Goal: Task Accomplishment & Management: Use online tool/utility

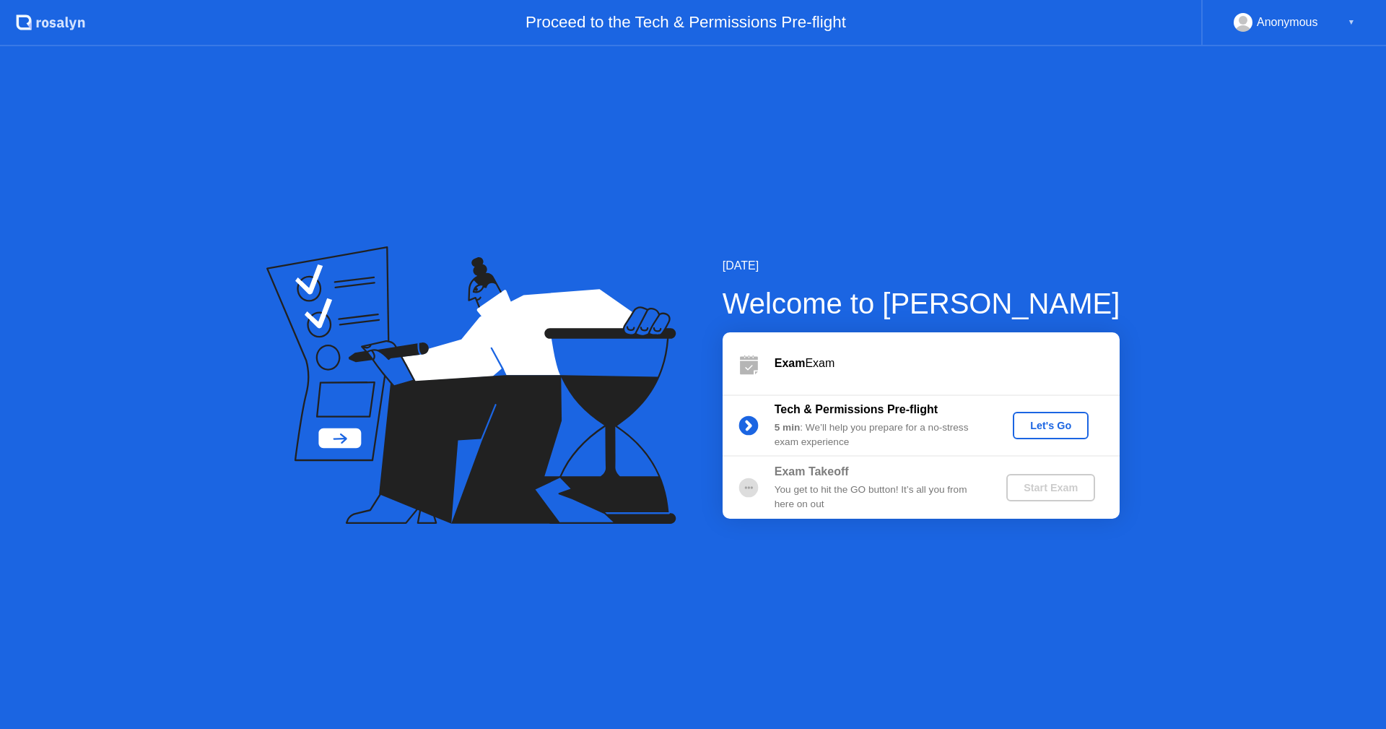
click at [1061, 427] on div "Let's Go" at bounding box center [1051, 425] width 64 height 12
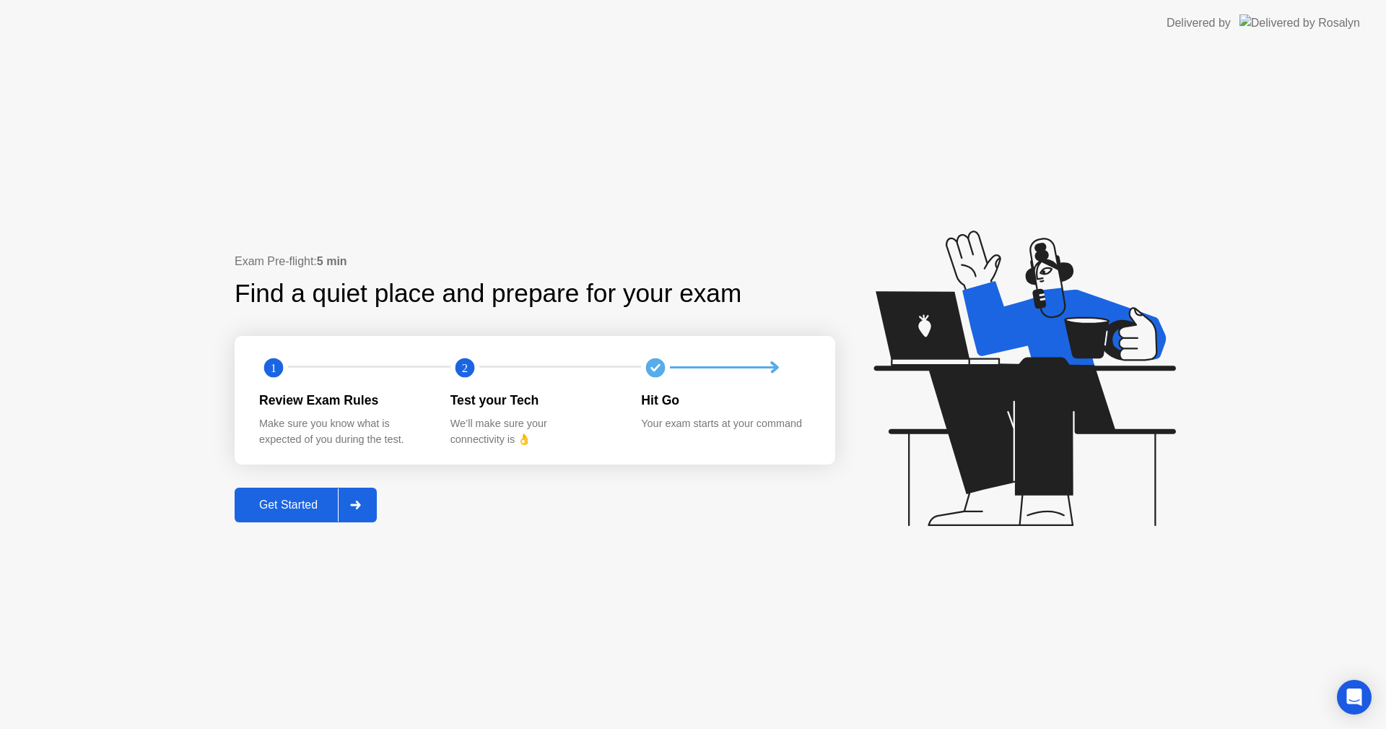
click at [261, 508] on div "Get Started" at bounding box center [288, 504] width 99 height 13
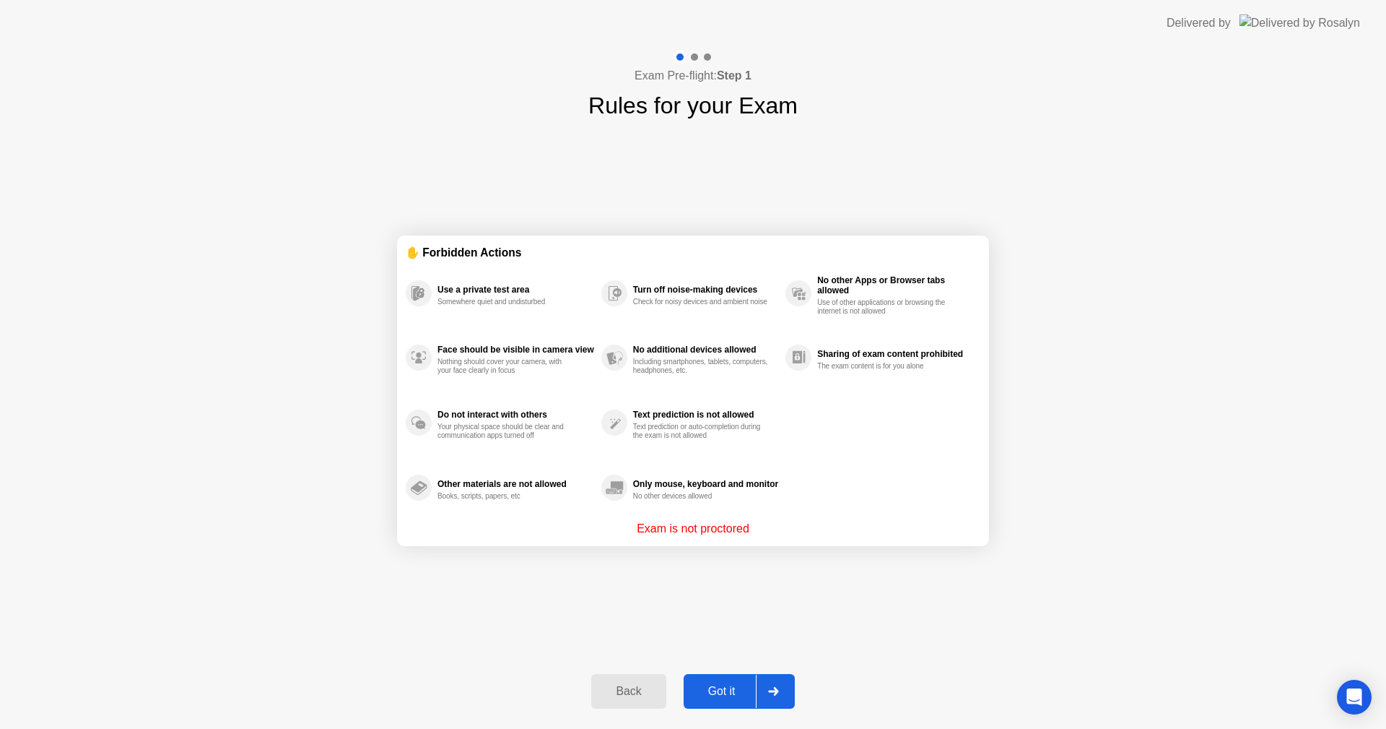
click at [721, 685] on div "Got it" at bounding box center [722, 690] width 68 height 13
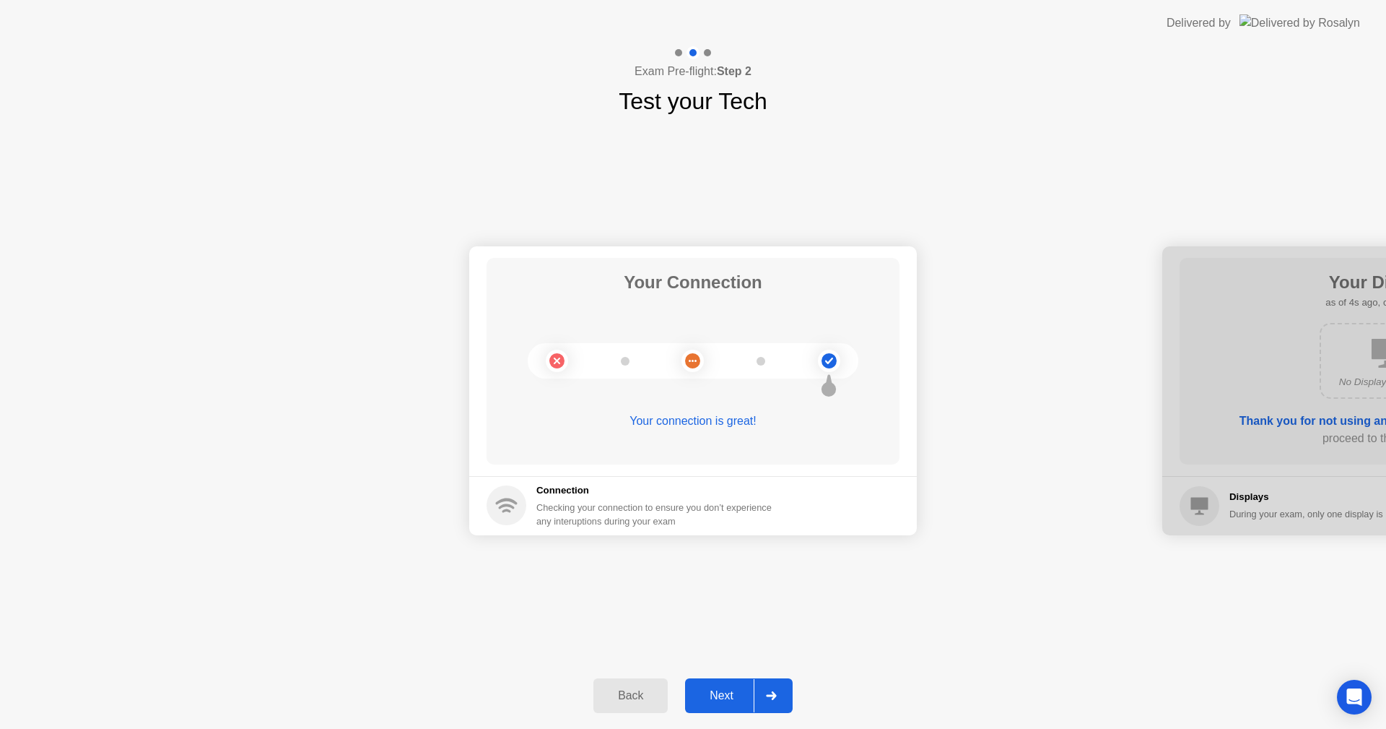
click at [705, 686] on button "Next" at bounding box center [739, 695] width 108 height 35
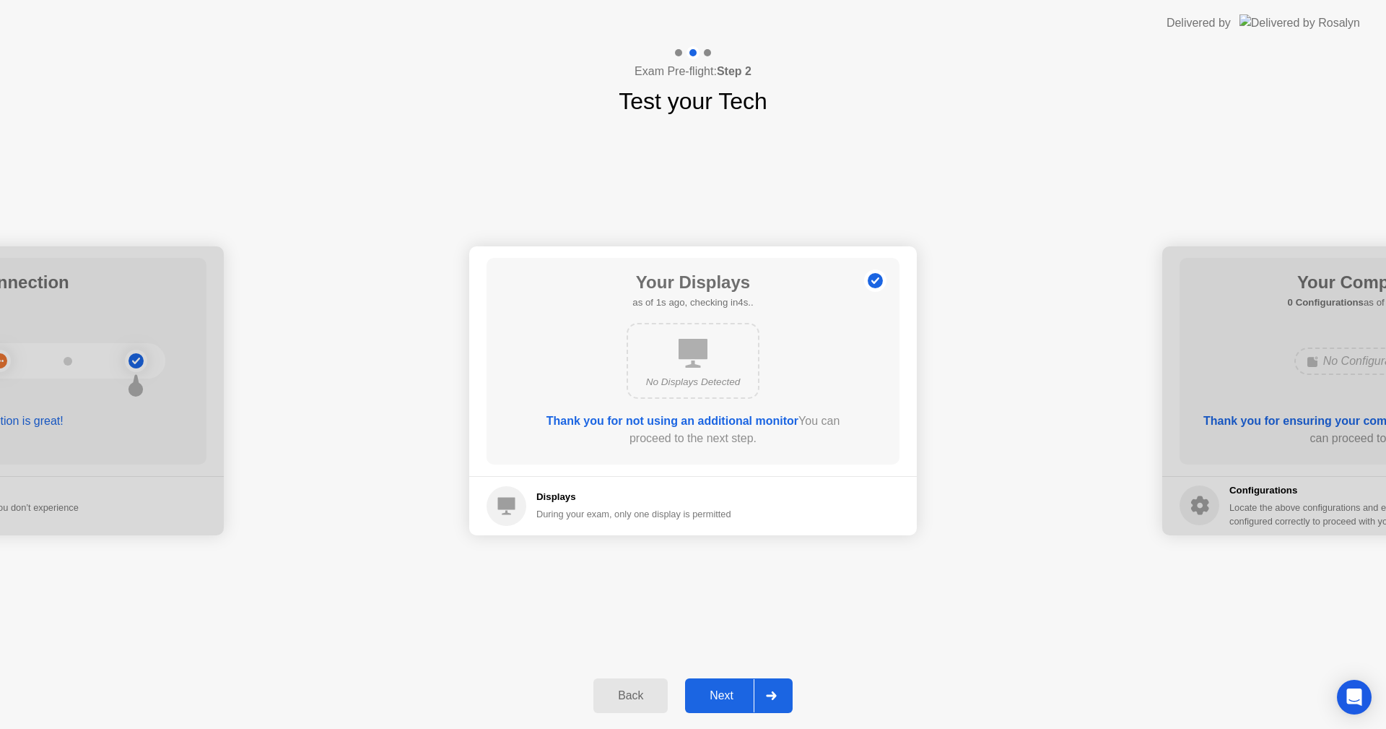
click at [705, 686] on button "Next" at bounding box center [739, 695] width 108 height 35
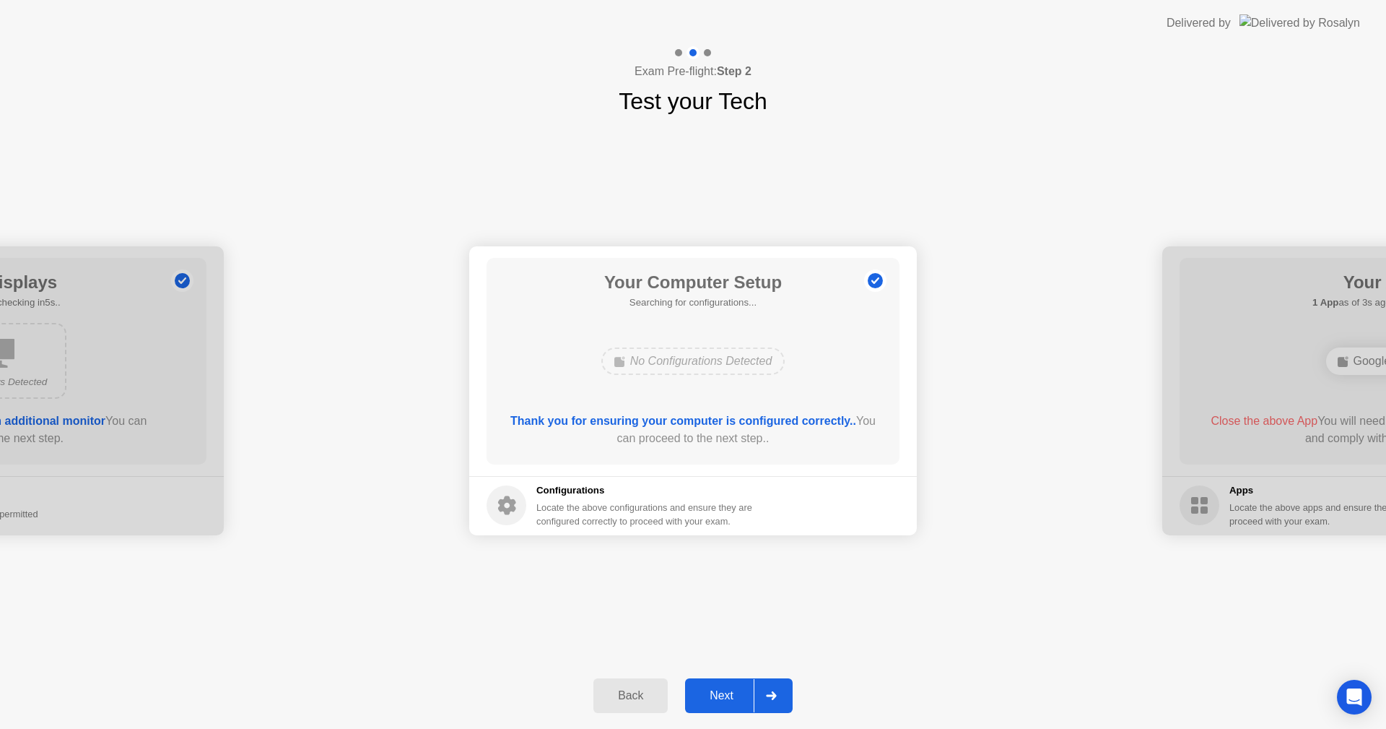
click at [706, 689] on div "Next" at bounding box center [722, 695] width 64 height 13
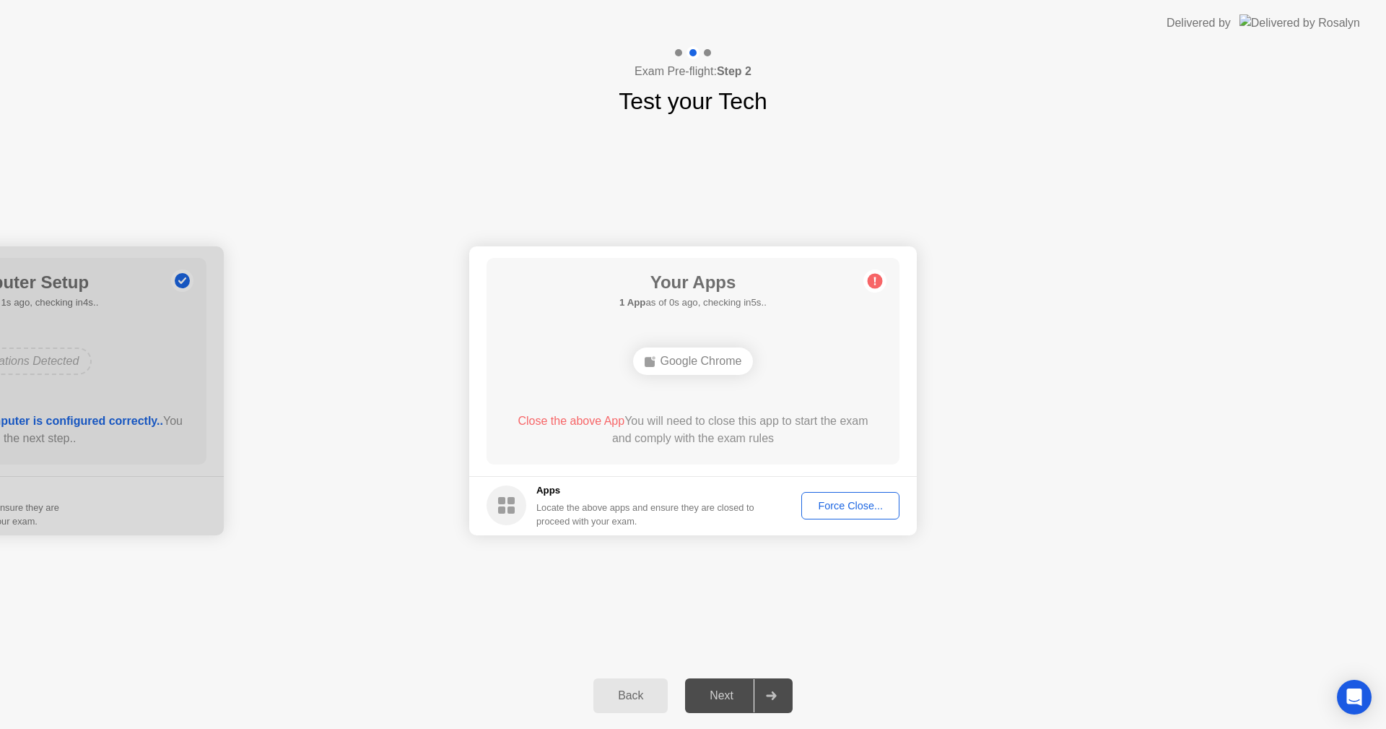
click at [845, 501] on div "Force Close..." at bounding box center [850, 506] width 88 height 12
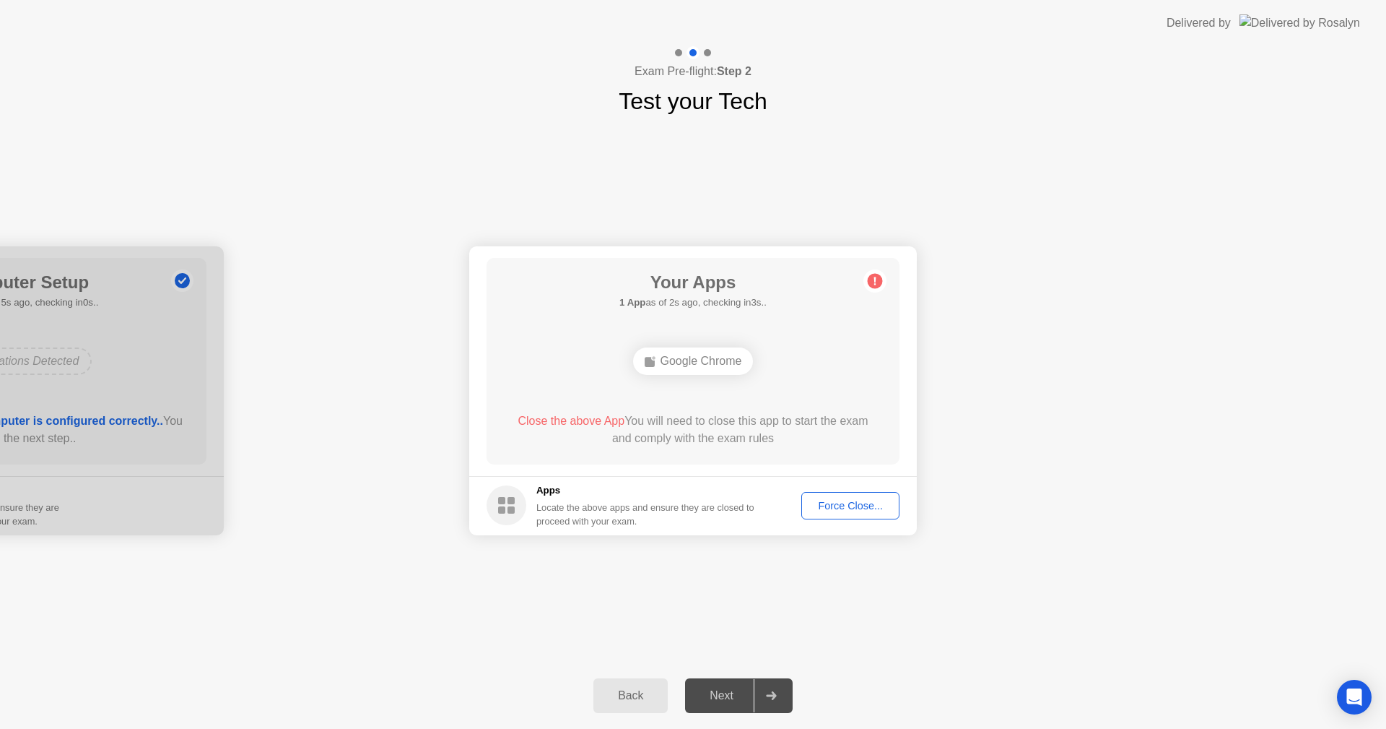
click at [861, 510] on div "Force Close..." at bounding box center [850, 506] width 88 height 12
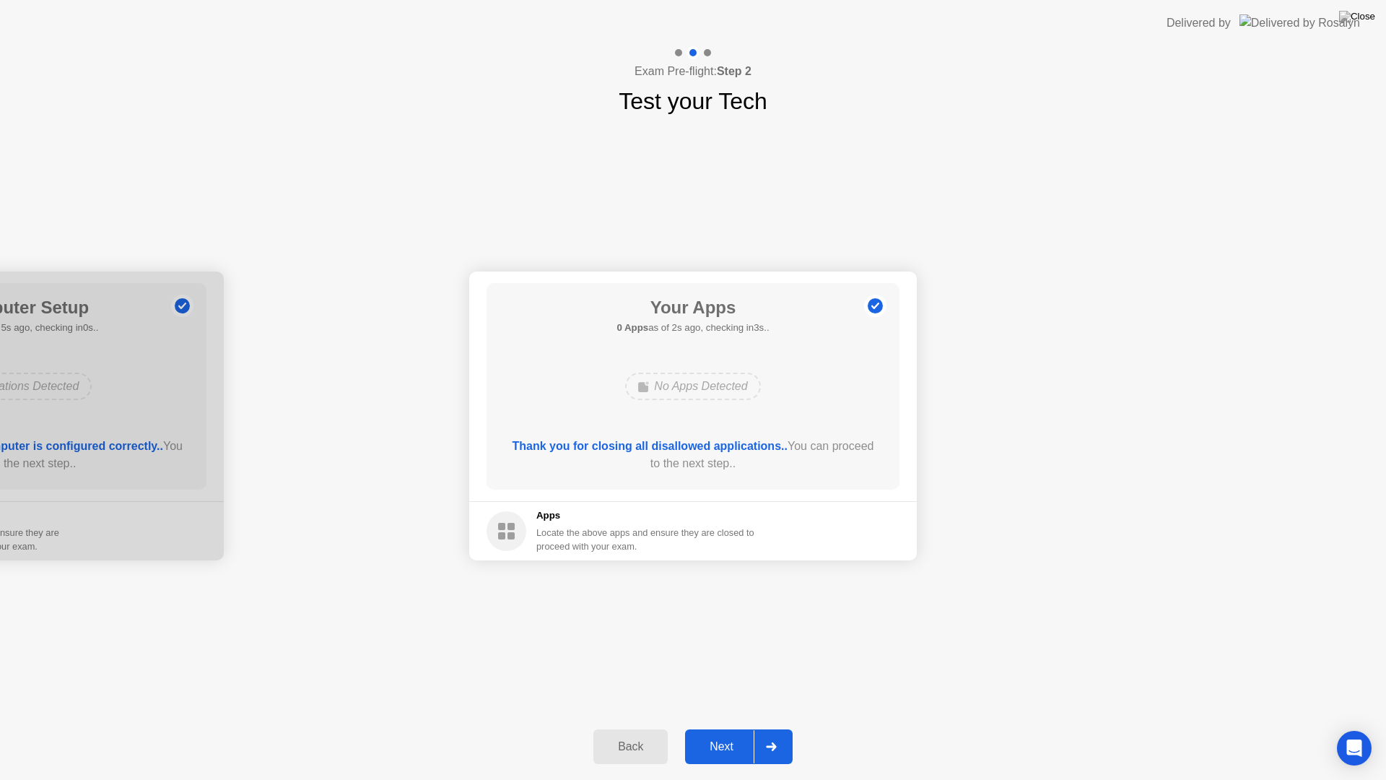
click at [721, 728] on div "Next" at bounding box center [722, 746] width 64 height 13
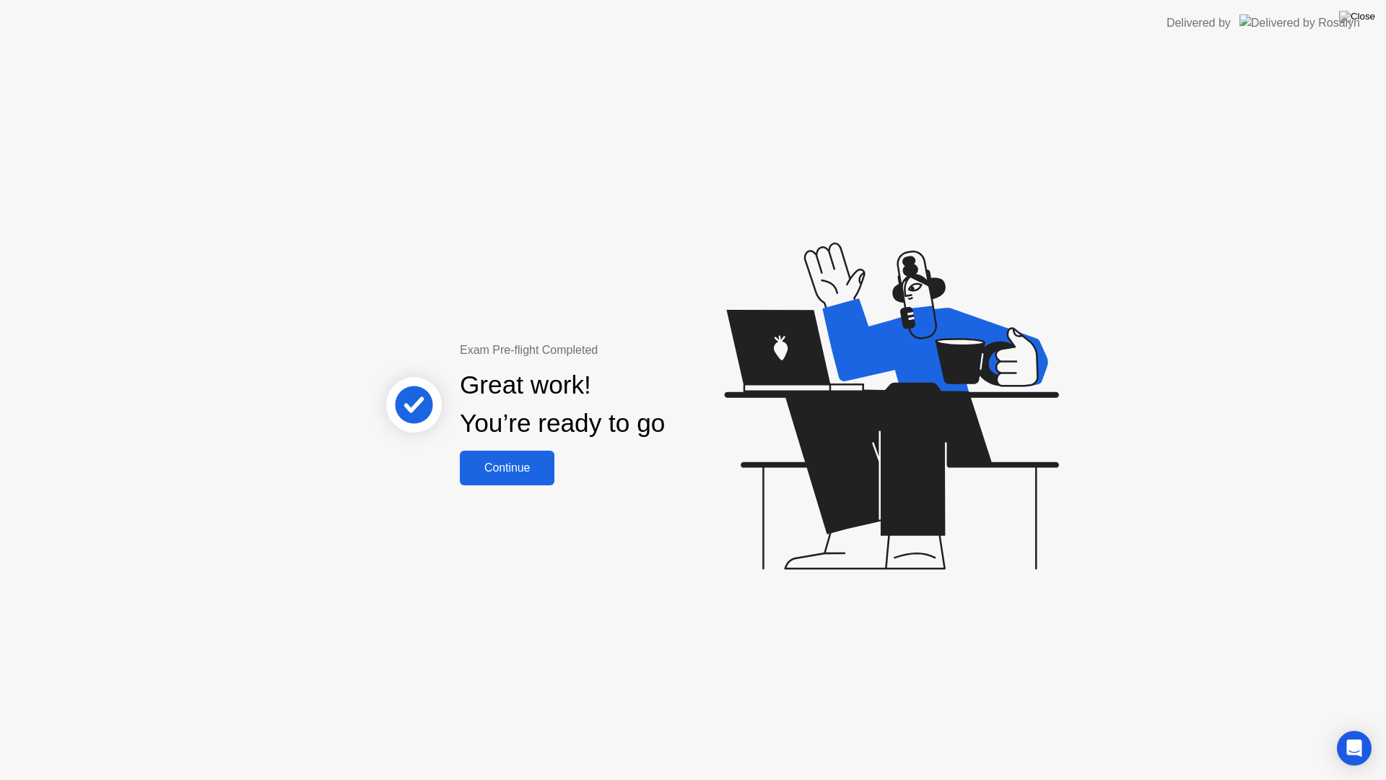
click at [504, 466] on div "Continue" at bounding box center [507, 467] width 86 height 13
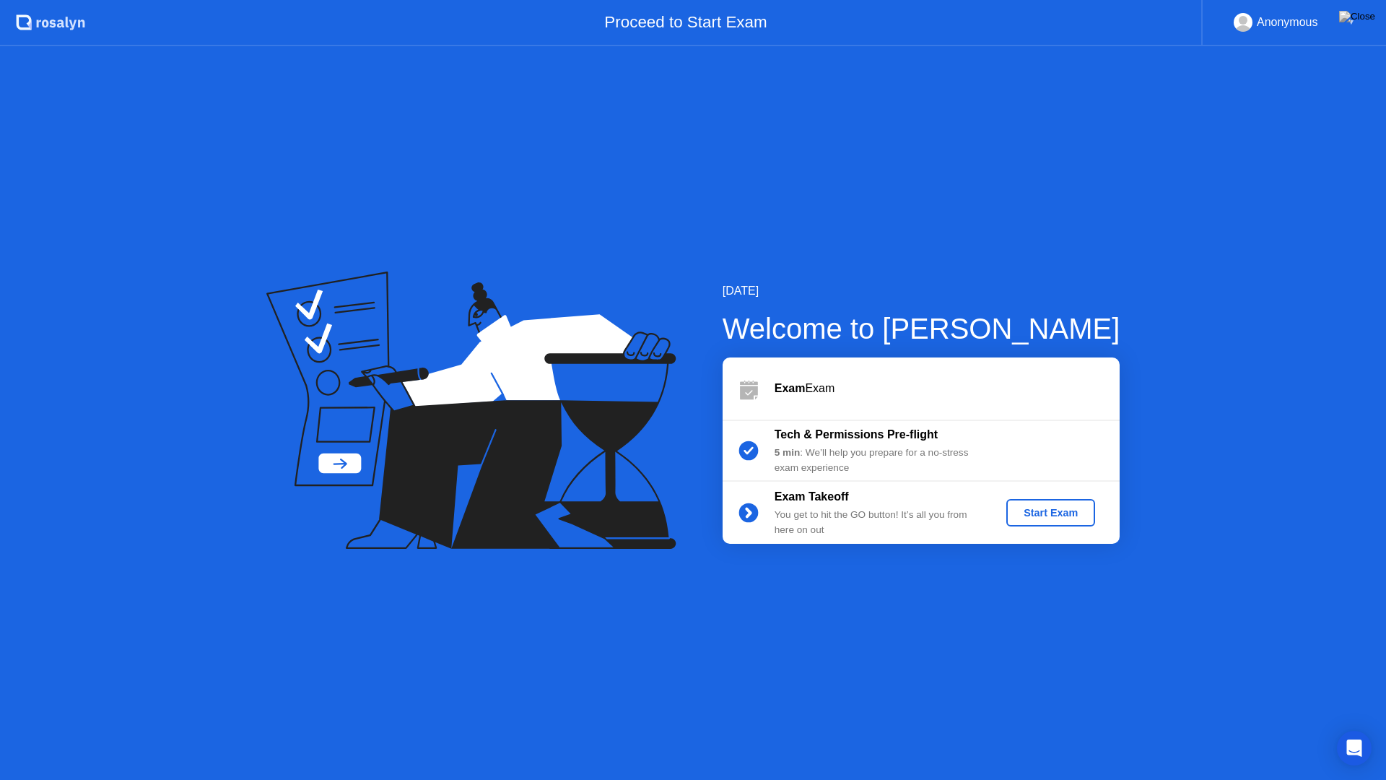
click at [1026, 508] on div "Start Exam" at bounding box center [1050, 513] width 77 height 12
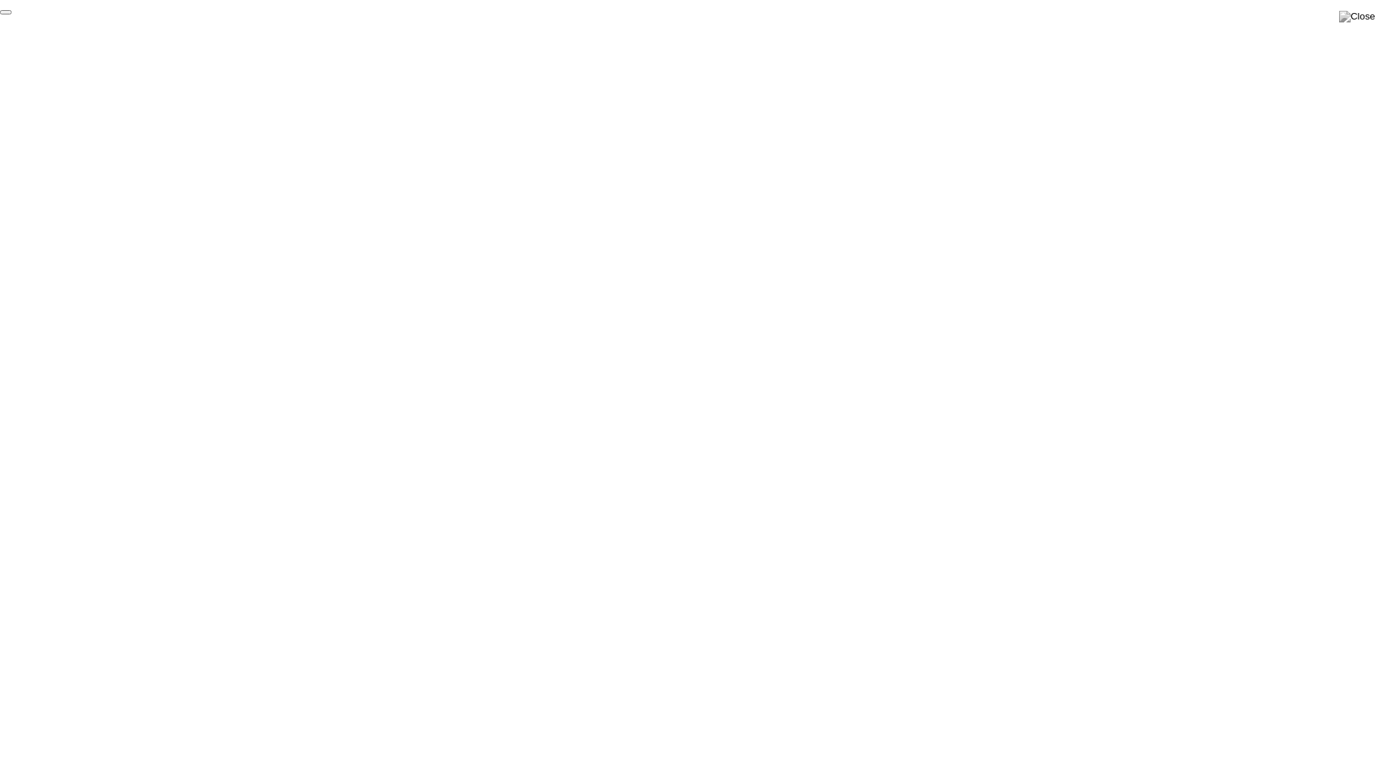
click div "End Proctoring Session"
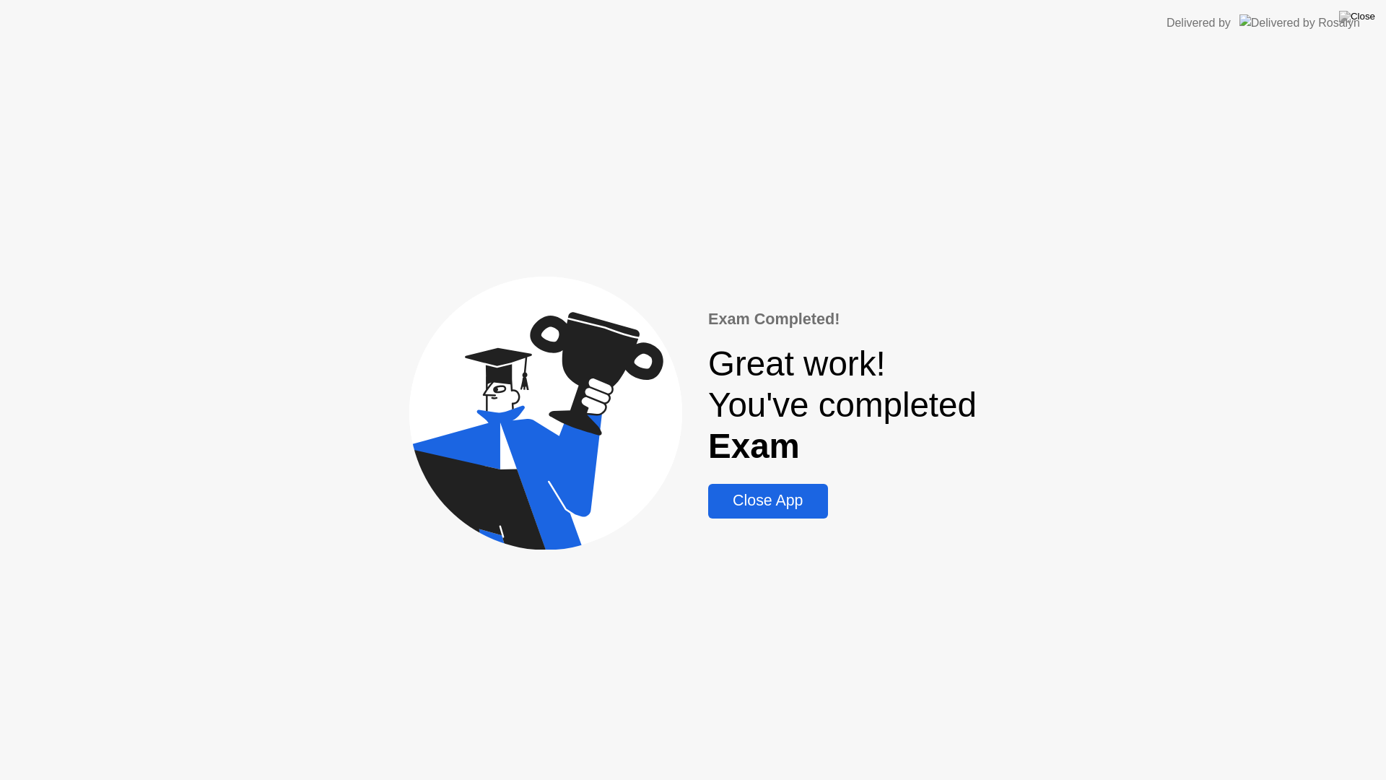
click at [747, 508] on div "Close App" at bounding box center [768, 501] width 110 height 18
